Goal: Task Accomplishment & Management: Complete application form

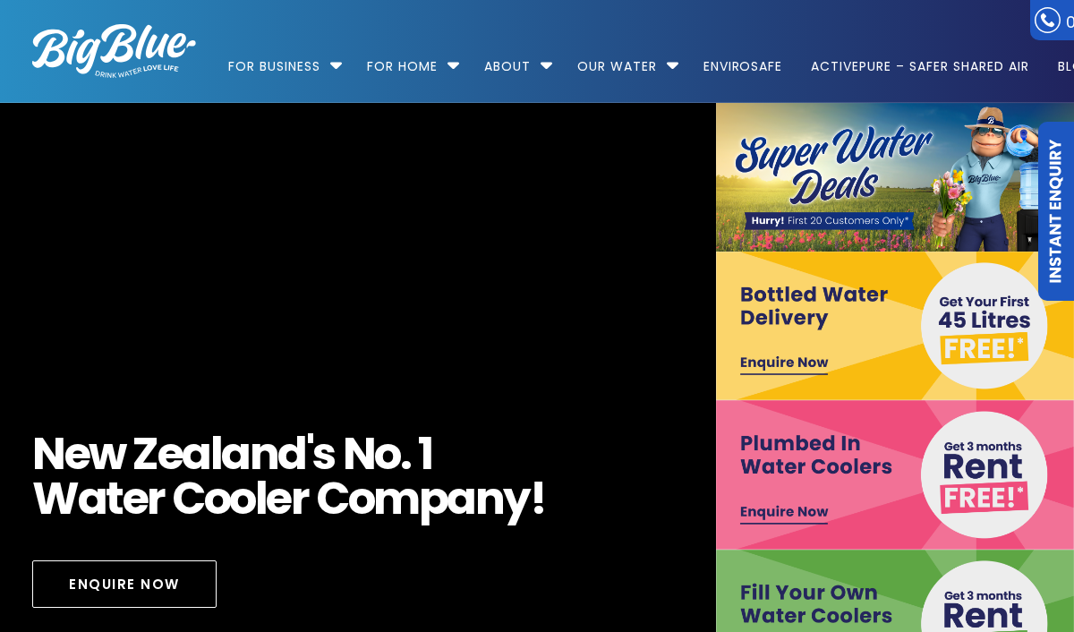
click at [896, 73] on link "ActivePure – Safer Shared Air" at bounding box center [920, 58] width 243 height 116
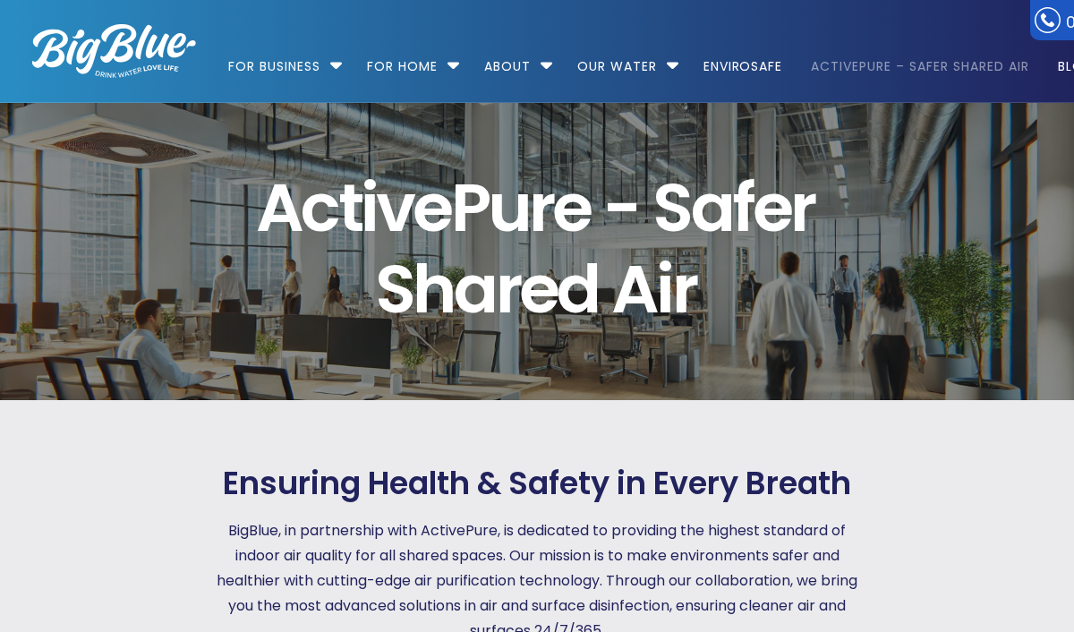
click at [407, 57] on link "For Home" at bounding box center [403, 58] width 96 height 116
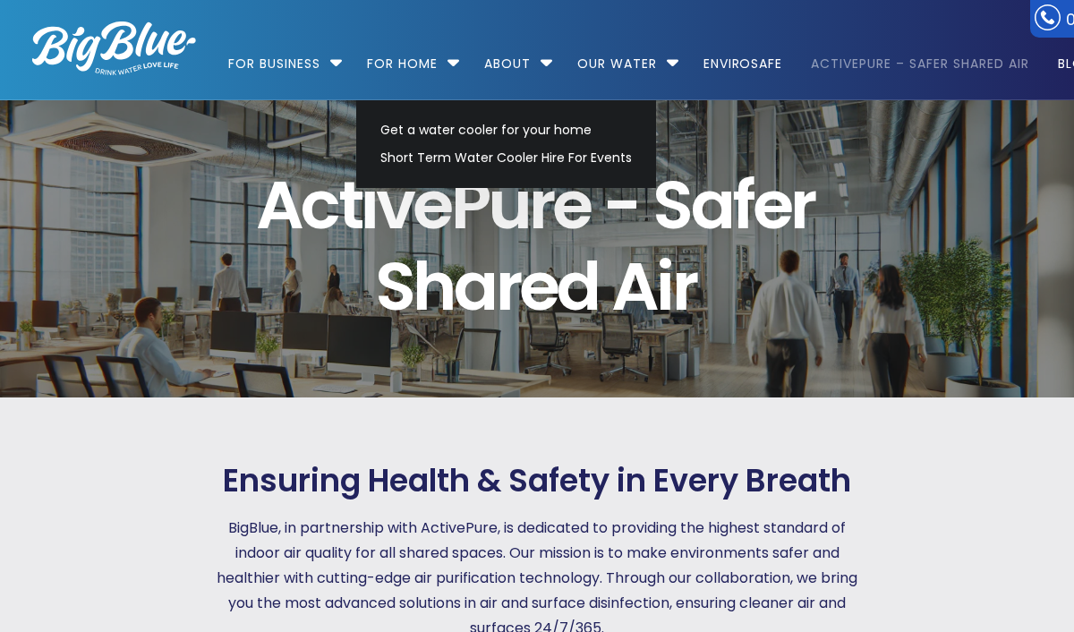
scroll to position [4, 0]
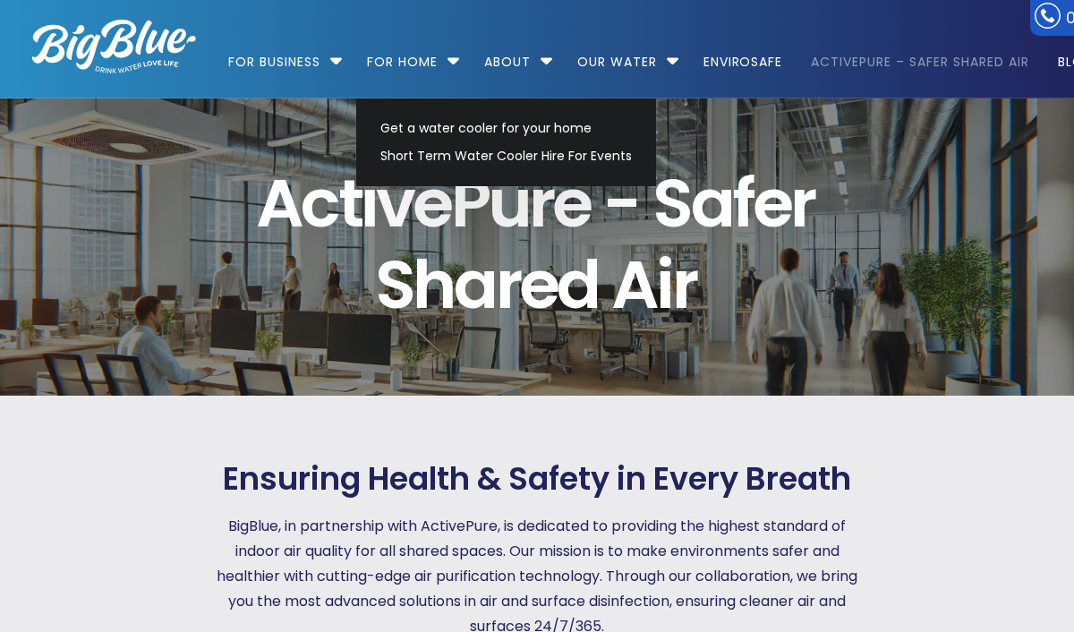
click at [908, 64] on link "ActivePure – Safer Shared Air" at bounding box center [920, 54] width 243 height 116
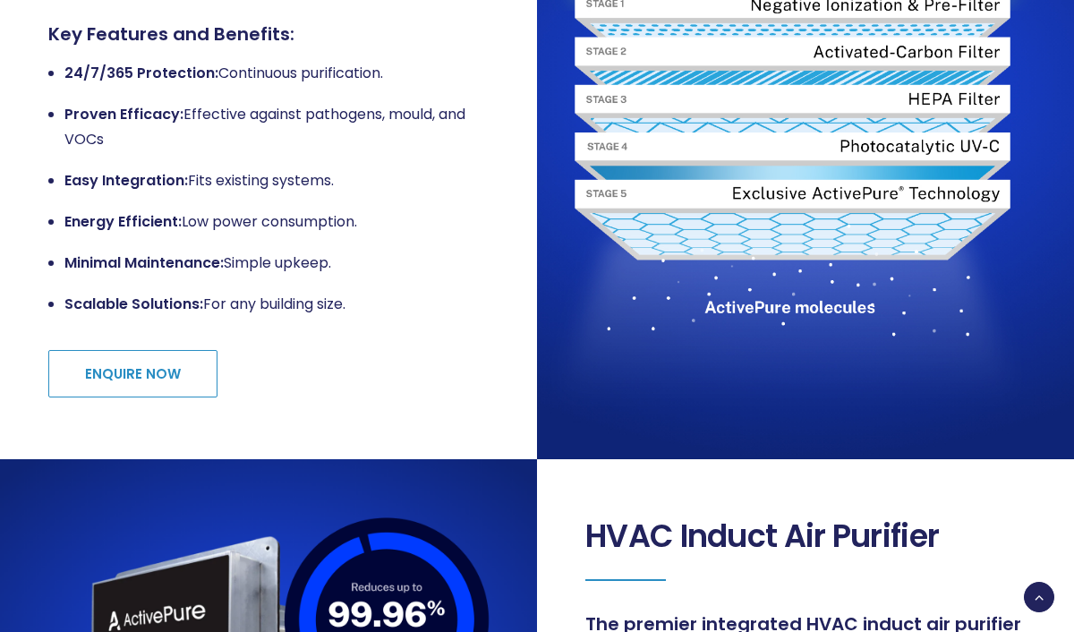
scroll to position [995, 0]
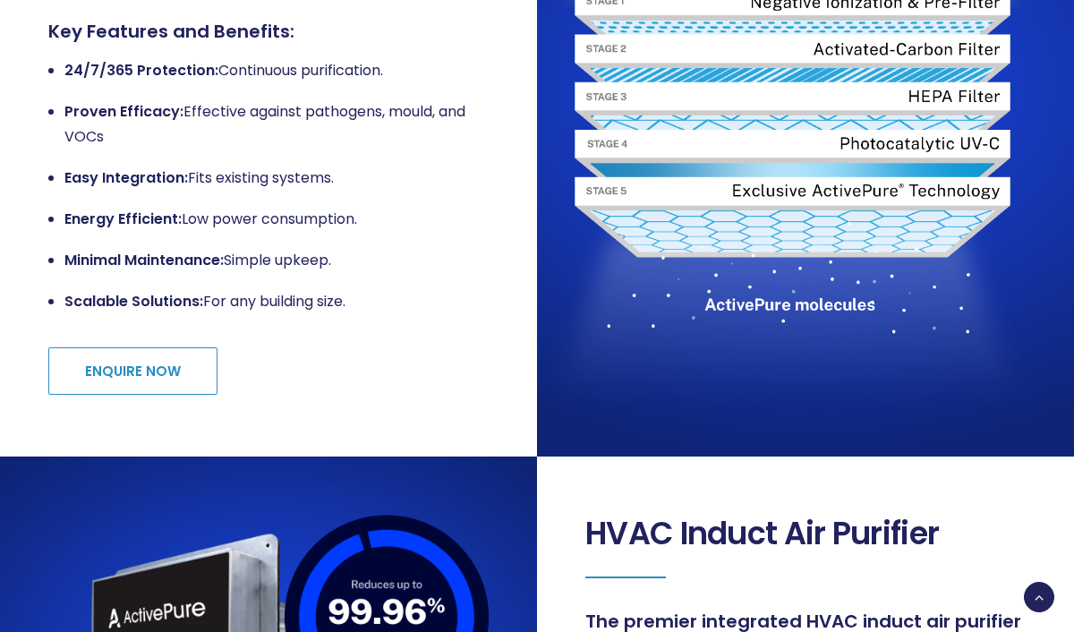
click at [162, 369] on link "ENQUIRE NOW" at bounding box center [132, 370] width 169 height 47
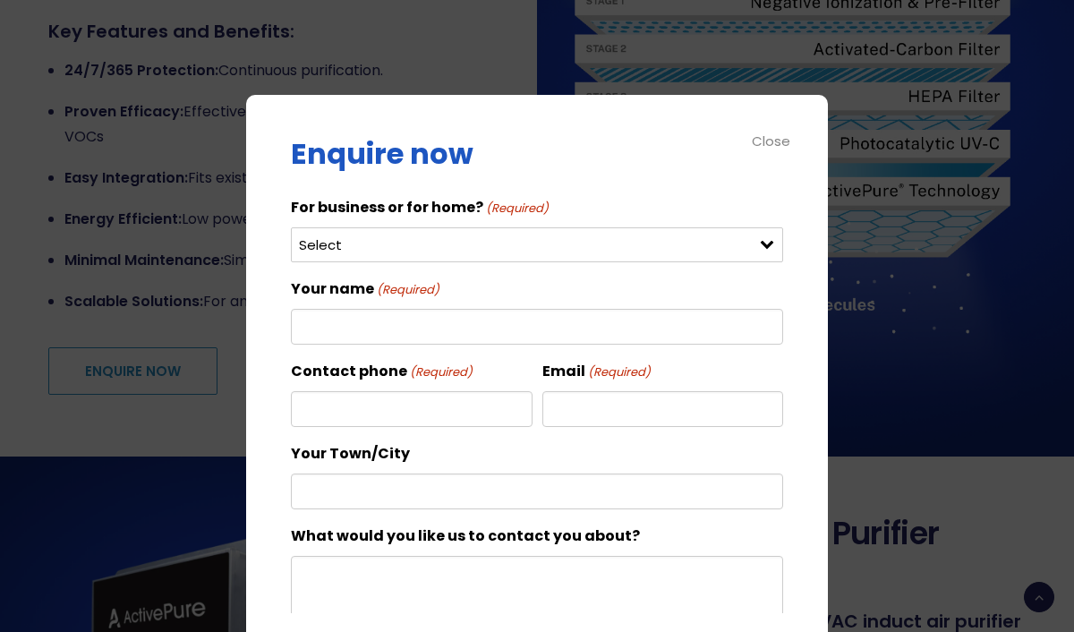
click at [320, 242] on select "Select For Business For Home" at bounding box center [537, 244] width 492 height 35
select select "For Home"
click at [324, 340] on input "Your name (Required)" at bounding box center [537, 327] width 492 height 36
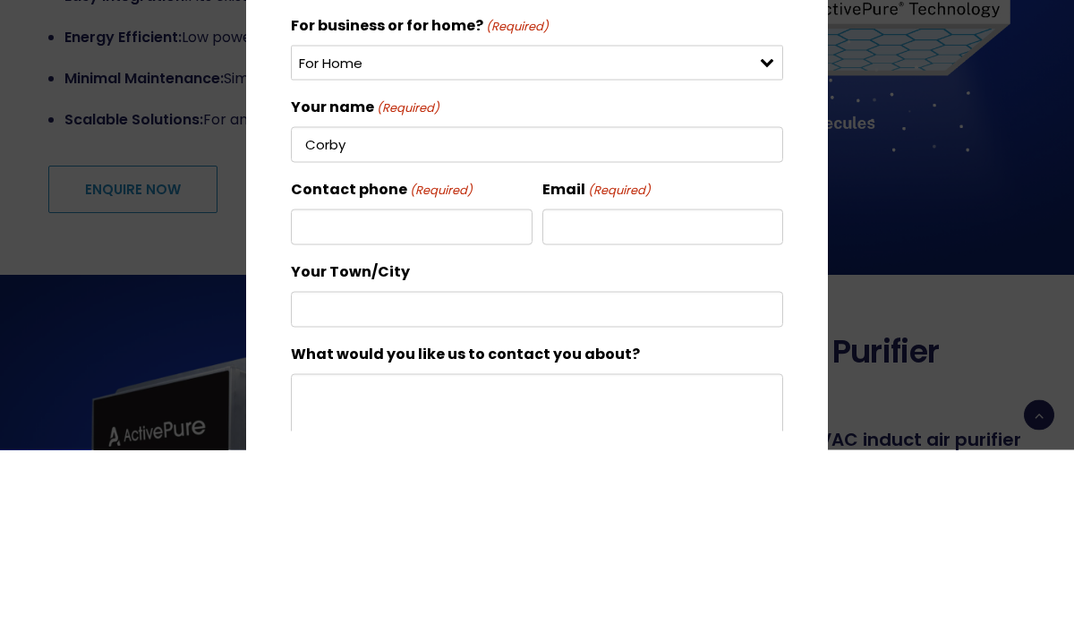
type input "Corby"
click at [325, 391] on input "Contact phone (Required)" at bounding box center [412, 409] width 242 height 36
type input "+61437119542"
click at [616, 391] on input "Email (Required)" at bounding box center [664, 409] width 242 height 36
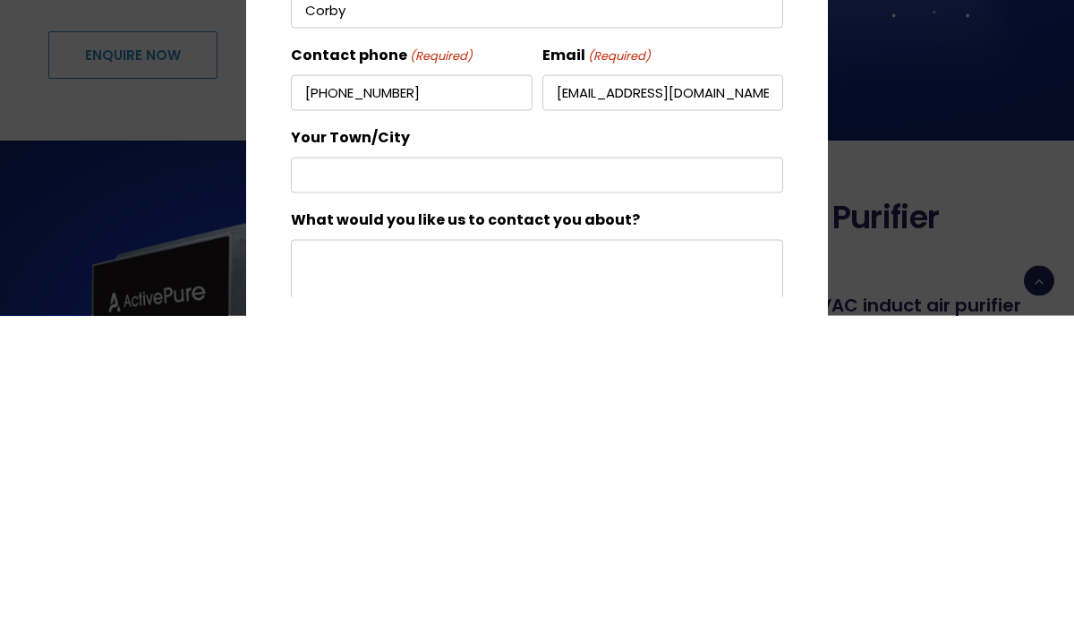
type input "ryuujiran@gmail.com"
click at [324, 474] on input "Your Town/City" at bounding box center [537, 492] width 492 height 36
type input "Melbourne"
click at [323, 556] on textarea "What would you like us to contact you about?" at bounding box center [537, 642] width 492 height 172
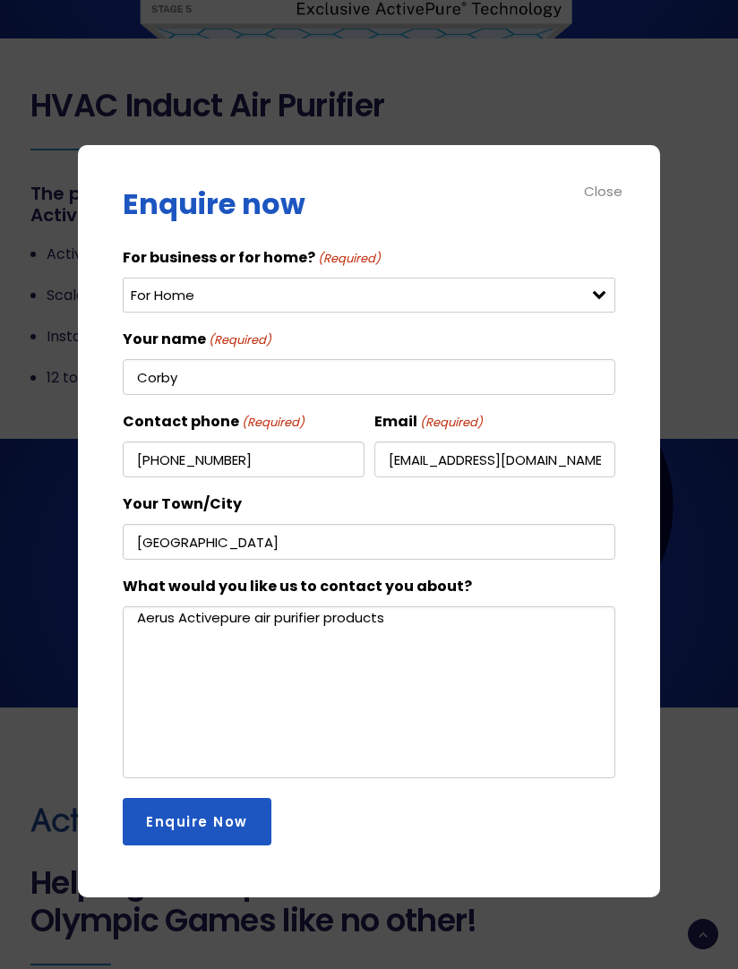
scroll to position [1698, 0]
click at [141, 631] on textarea "Aerus Activepure air purifier products" at bounding box center [369, 692] width 492 height 172
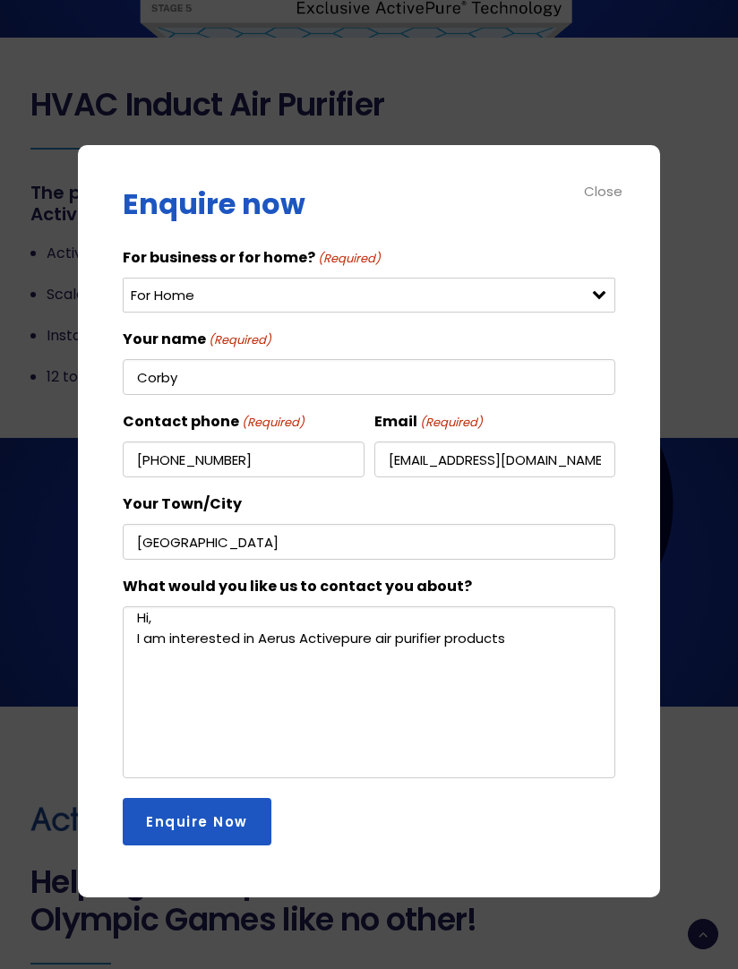
type textarea "Hi, I am interested in Aerus Activepure air purifier products"
click at [218, 559] on input "Melbourne" at bounding box center [369, 542] width 492 height 36
type input "Melbourne, Australia"
click at [171, 631] on input "Enquire Now" at bounding box center [197, 821] width 149 height 47
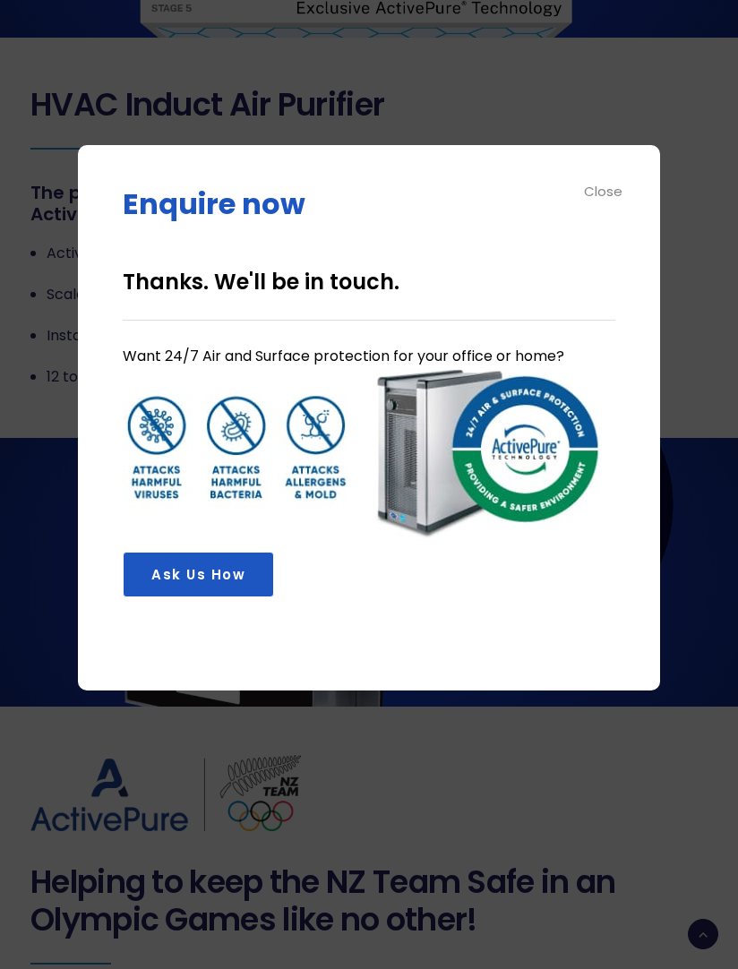
scroll to position [17, 7]
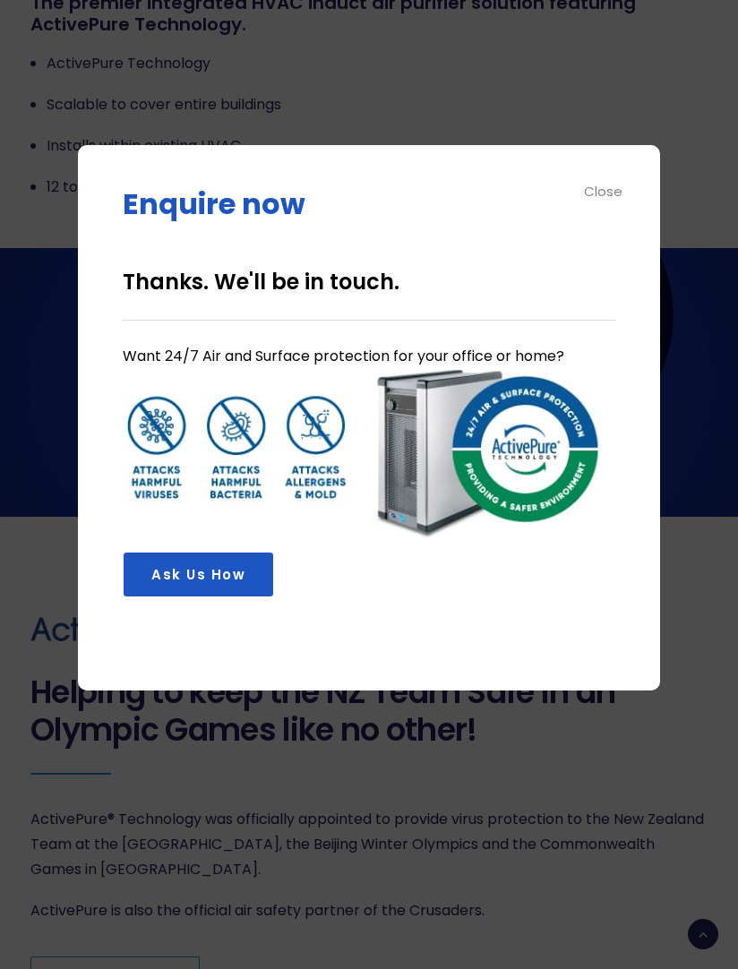
click at [596, 197] on div "Close" at bounding box center [604, 191] width 40 height 21
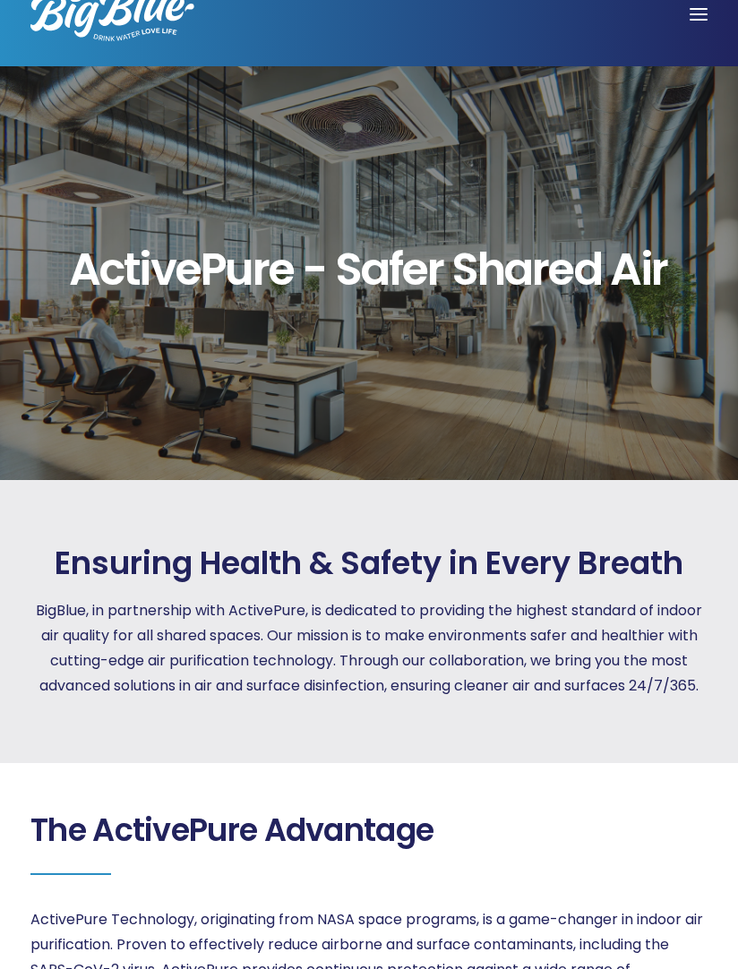
scroll to position [0, 0]
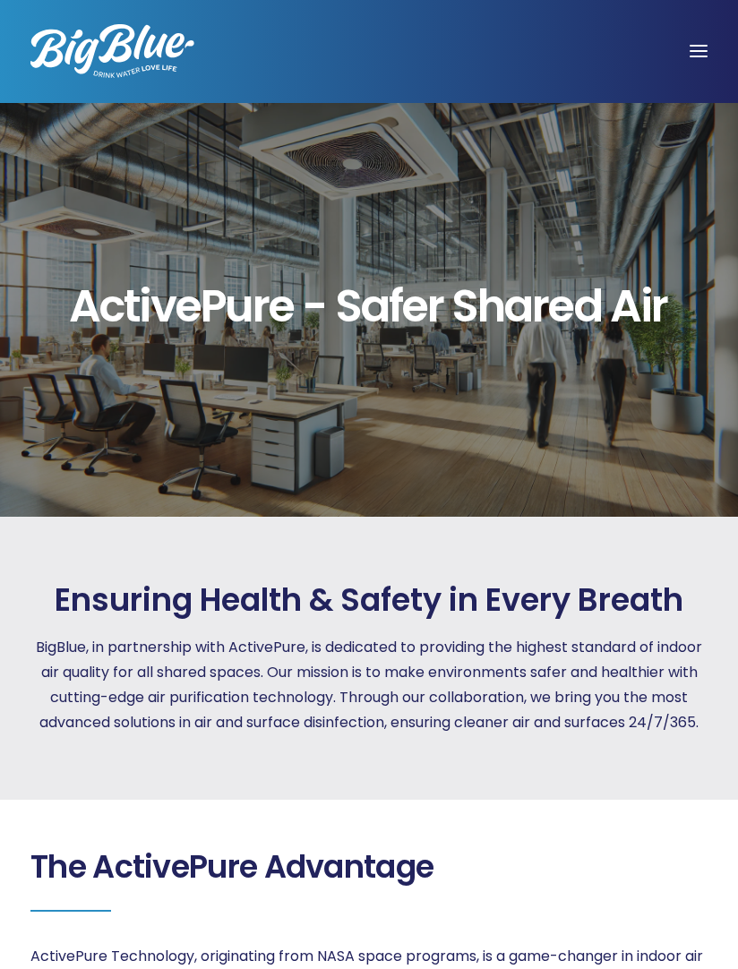
click at [706, 58] on div at bounding box center [698, 51] width 82 height 50
